Goal: Task Accomplishment & Management: Manage account settings

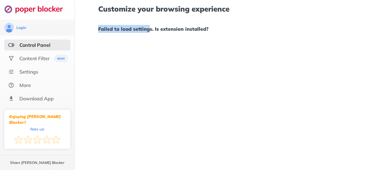
drag, startPoint x: 0, startPoint y: 0, endPoint x: 99, endPoint y: 43, distance: 107.7
click at [99, 43] on div "Customize your browsing experience Failed to load settings. Is extension instal…" at bounding box center [231, 85] width 313 height 170
click at [55, 45] on div "Control Panel" at bounding box center [37, 44] width 66 height 11
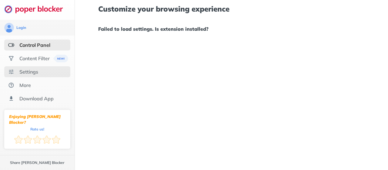
click at [33, 76] on div "Settings" at bounding box center [37, 71] width 66 height 11
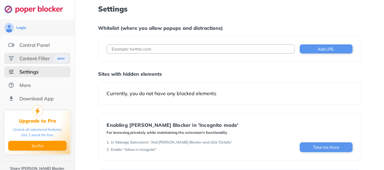
click at [36, 60] on div "Content Filter" at bounding box center [34, 58] width 30 height 6
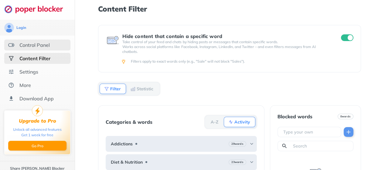
click at [38, 49] on div "Control Panel" at bounding box center [37, 44] width 66 height 11
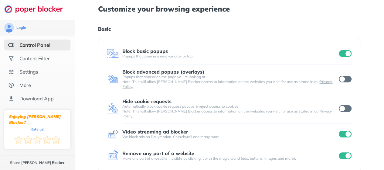
click at [191, 31] on h1 "Basic" at bounding box center [229, 29] width 262 height 8
click at [341, 51] on input "checkbox" at bounding box center [344, 53] width 13 height 7
click at [345, 130] on input "checkbox" at bounding box center [344, 133] width 13 height 7
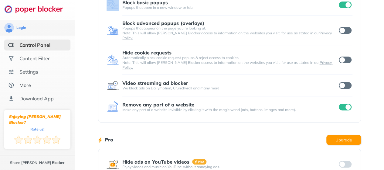
scroll to position [46, 0]
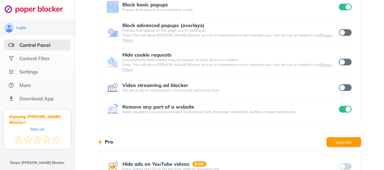
click at [343, 106] on input "checkbox" at bounding box center [344, 109] width 13 height 7
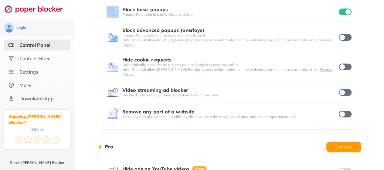
scroll to position [40, 0]
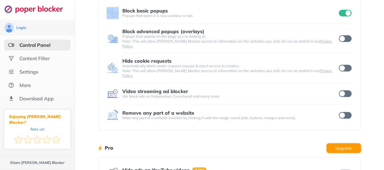
click at [345, 112] on input "checkbox" at bounding box center [344, 115] width 13 height 7
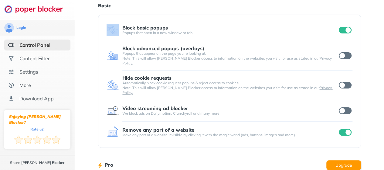
scroll to position [24, 0]
